Goal: Navigation & Orientation: Find specific page/section

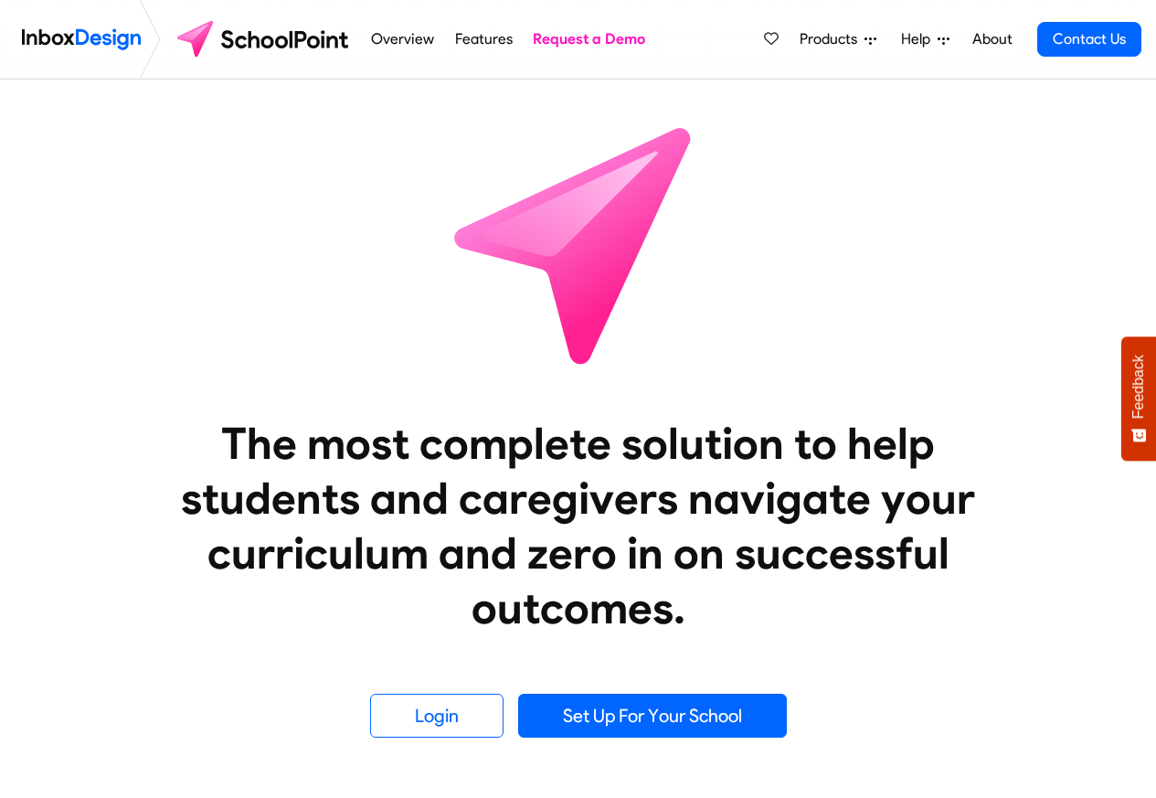
click at [850, 39] on span "Products" at bounding box center [832, 39] width 65 height 22
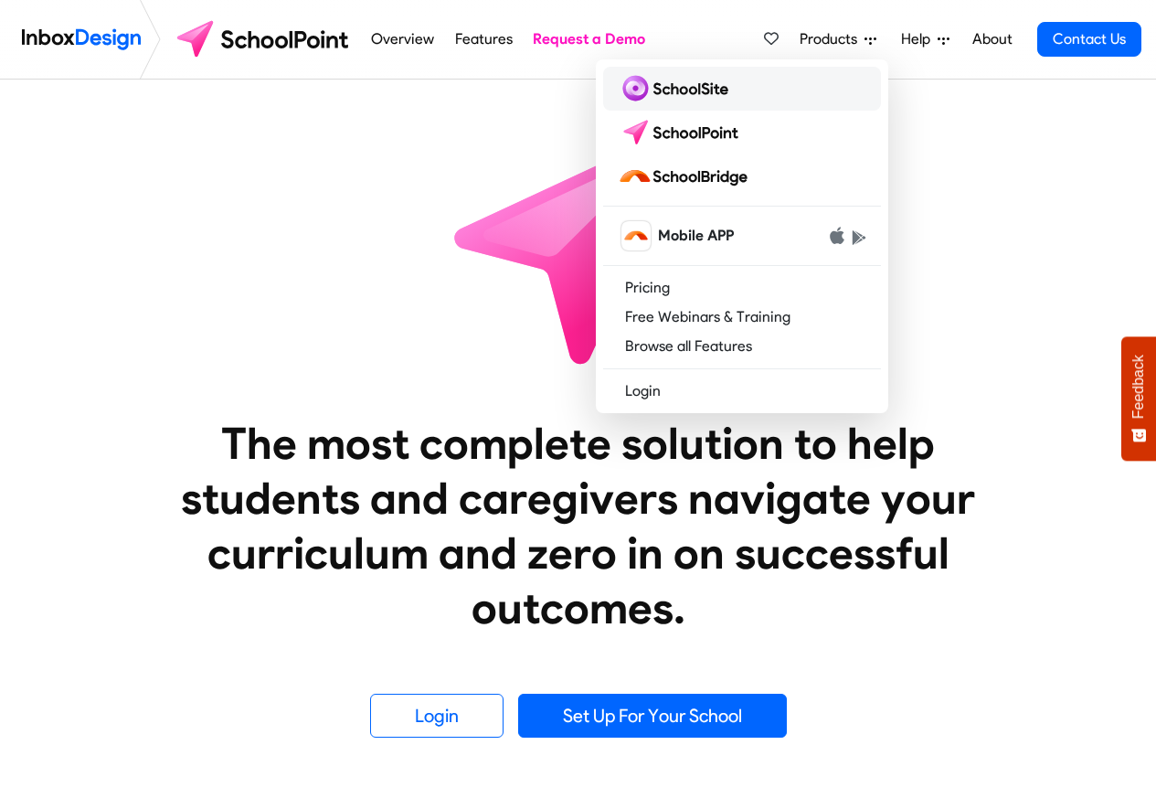
click at [682, 90] on img at bounding box center [677, 88] width 118 height 29
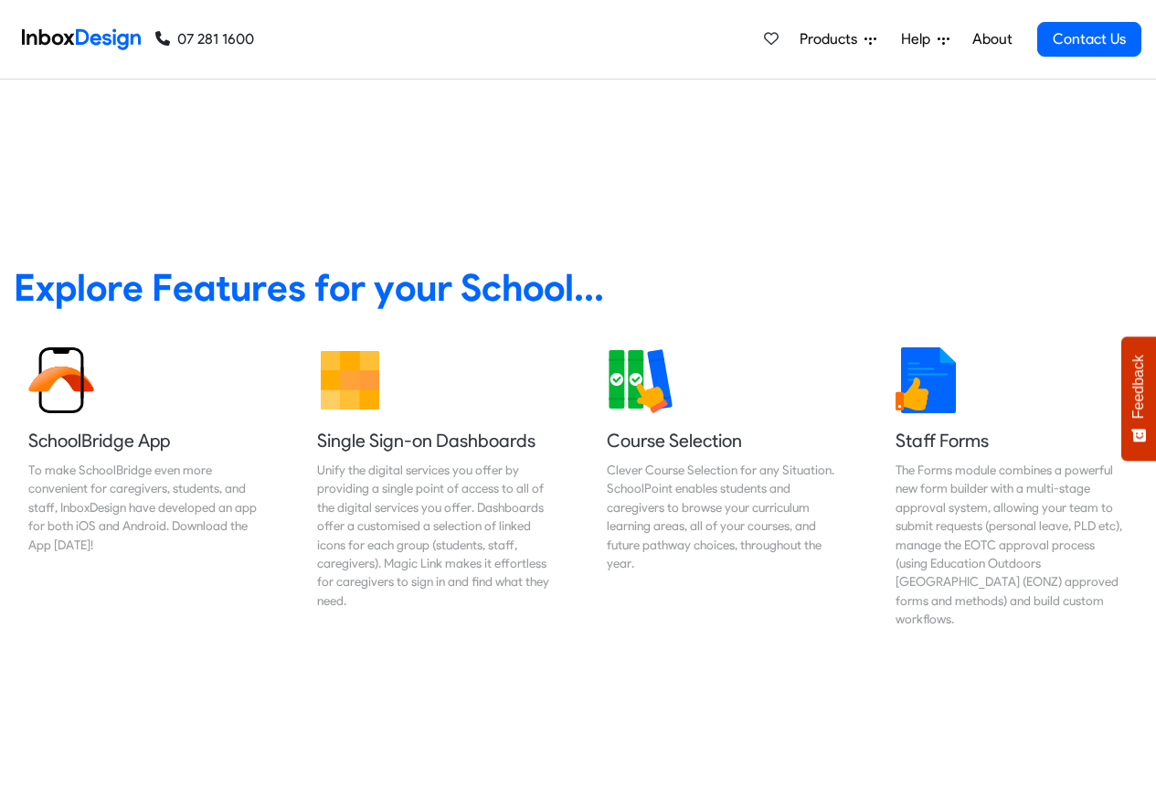
scroll to position [658, 0]
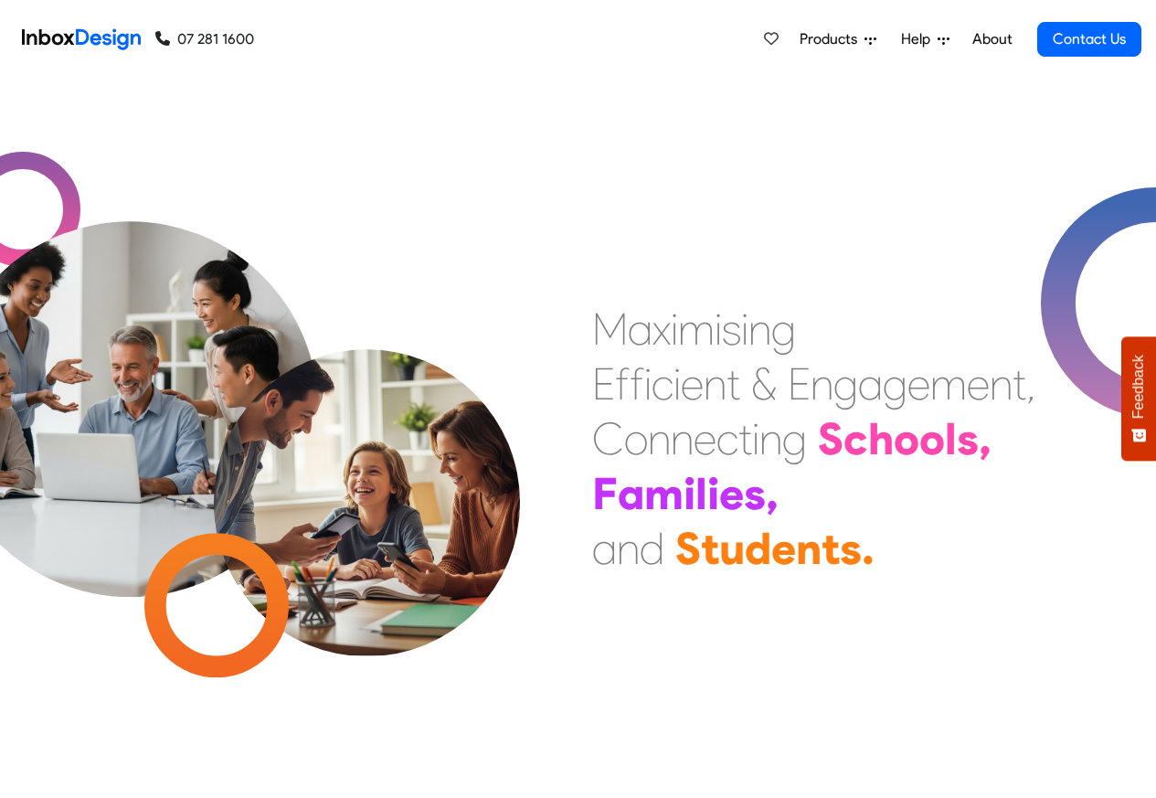
click at [829, 39] on span "Products" at bounding box center [832, 39] width 65 height 22
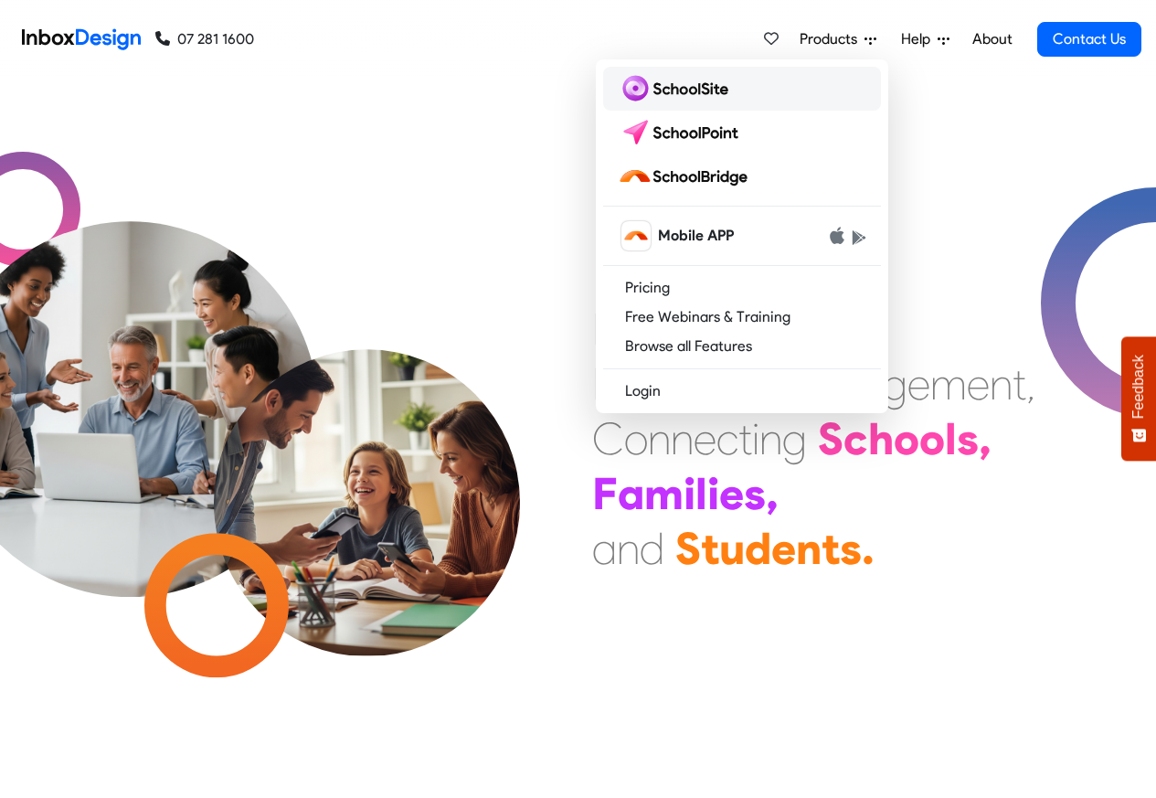
click at [678, 88] on img at bounding box center [677, 88] width 118 height 29
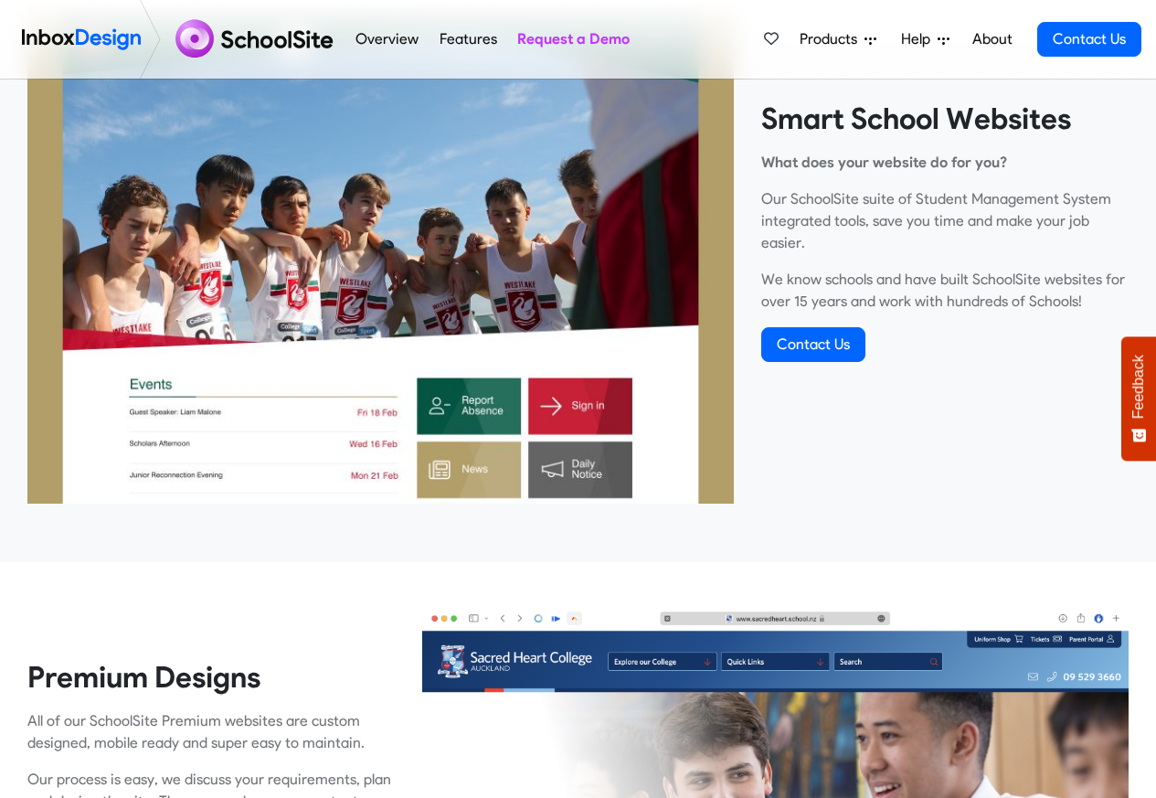
scroll to position [1574, 0]
